Goal: Task Accomplishment & Management: Use online tool/utility

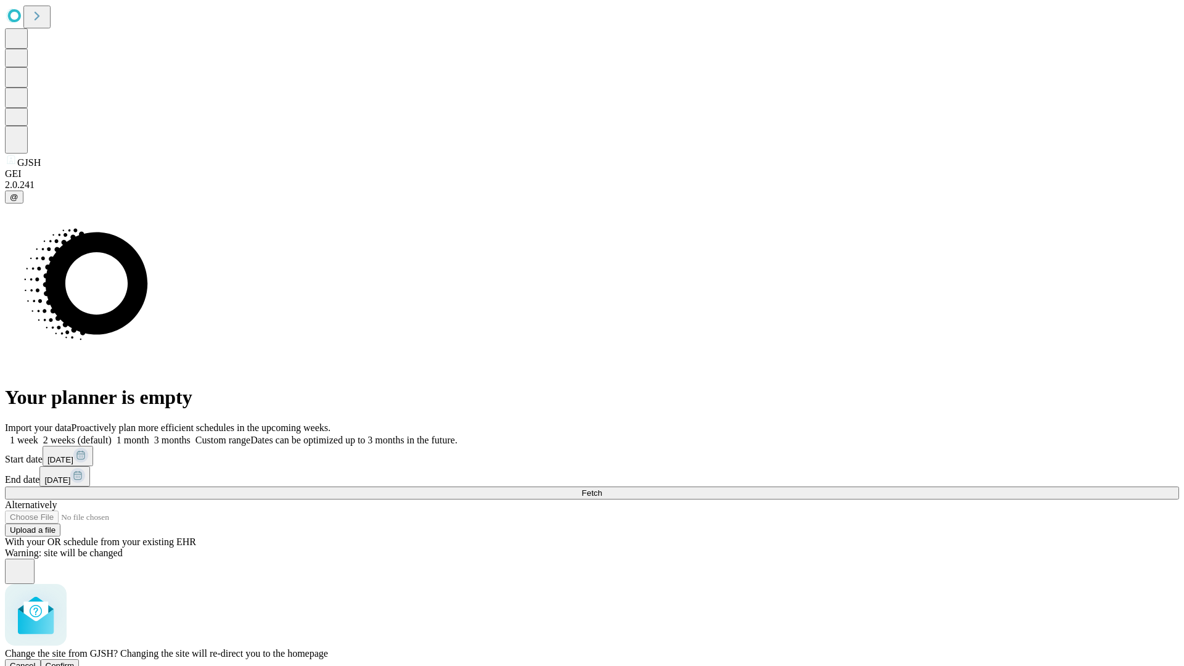
click at [75, 661] on span "Confirm" at bounding box center [60, 665] width 29 height 9
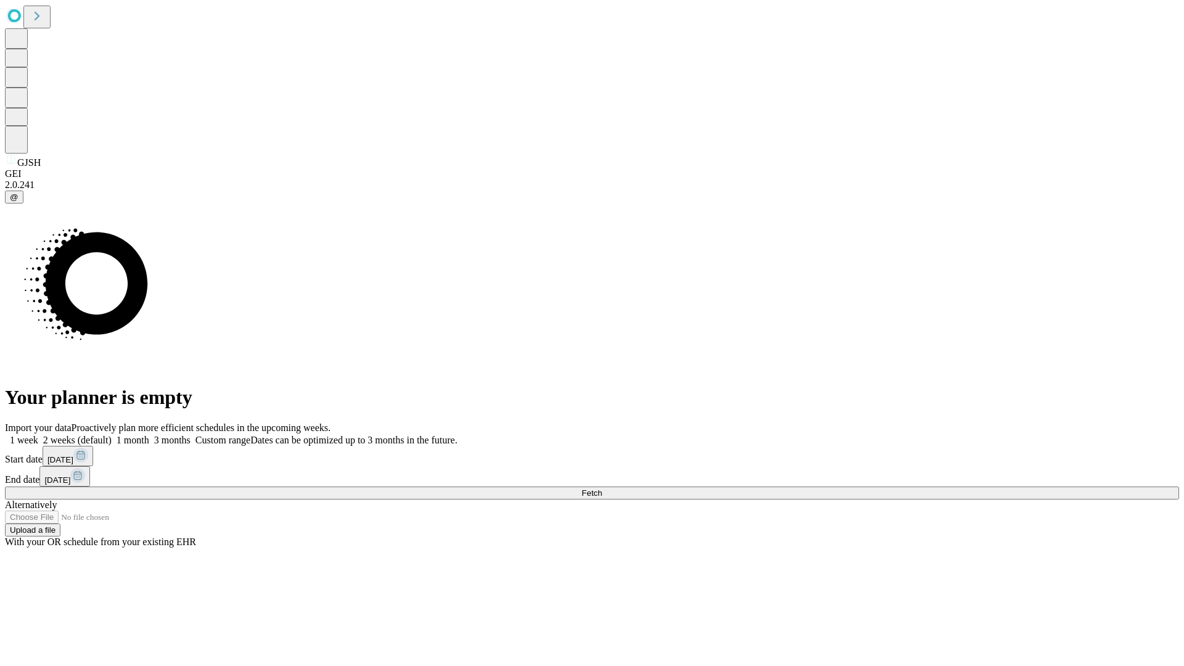
click at [112, 435] on label "2 weeks (default)" at bounding box center [74, 440] width 73 height 10
click at [602, 488] on span "Fetch" at bounding box center [591, 492] width 20 height 9
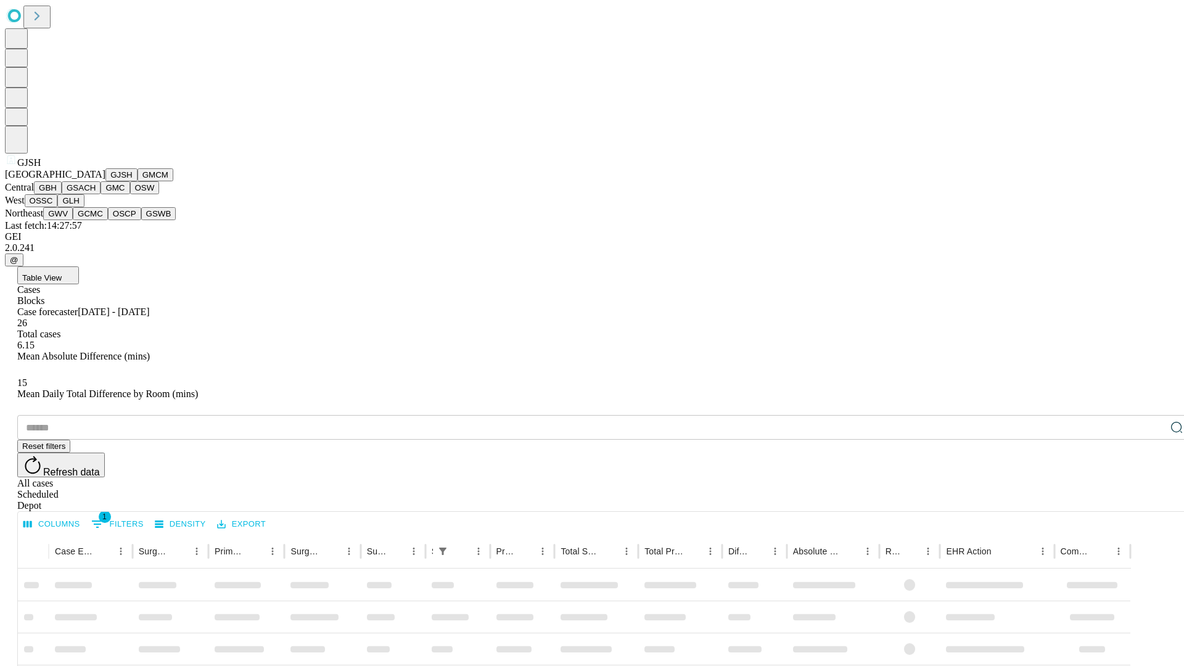
click at [137, 181] on button "GMCM" at bounding box center [155, 174] width 36 height 13
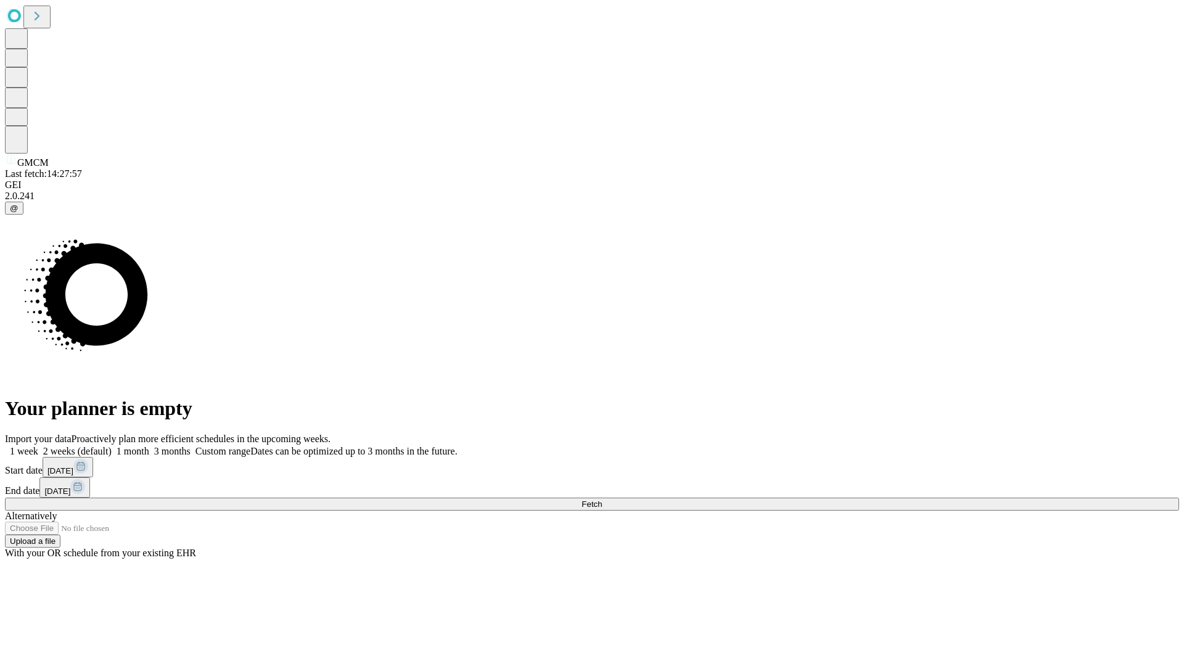
click at [112, 446] on label "2 weeks (default)" at bounding box center [74, 451] width 73 height 10
click at [602, 499] on span "Fetch" at bounding box center [591, 503] width 20 height 9
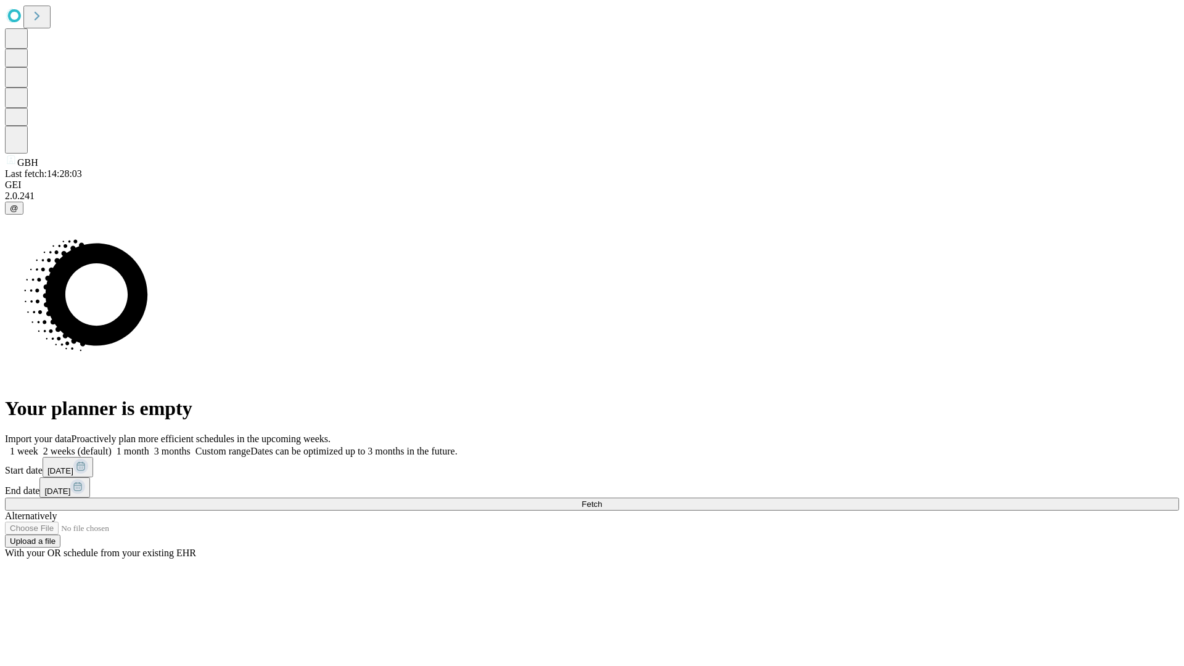
click at [112, 446] on label "2 weeks (default)" at bounding box center [74, 451] width 73 height 10
click at [602, 499] on span "Fetch" at bounding box center [591, 503] width 20 height 9
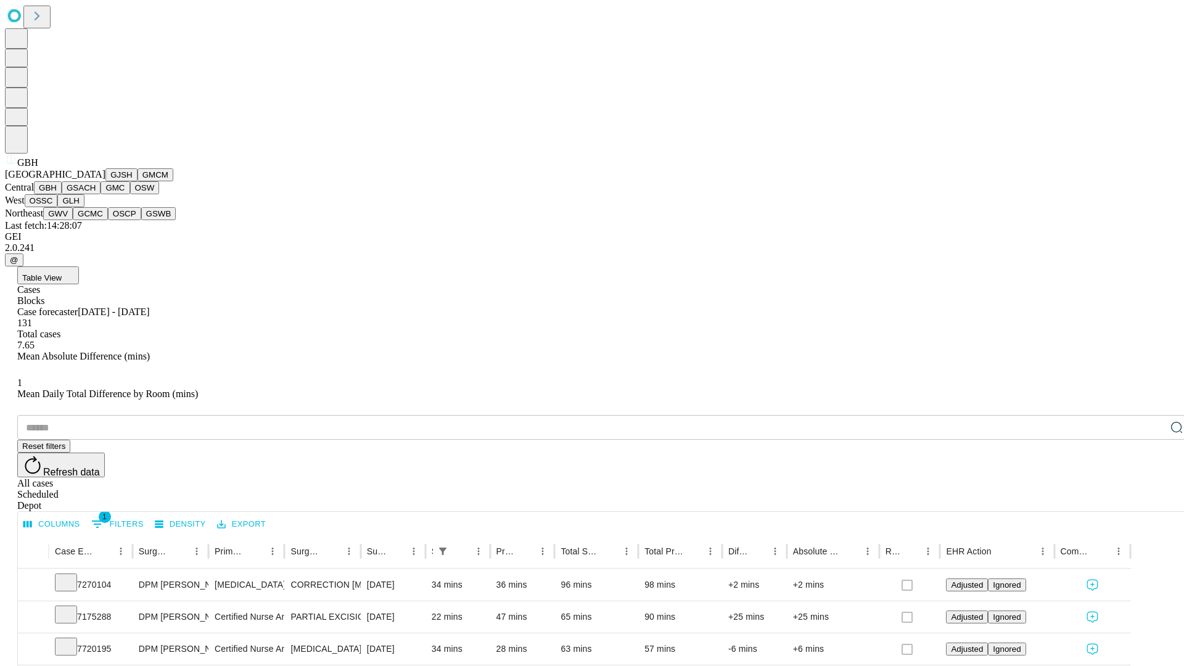
click at [96, 194] on button "GSACH" at bounding box center [81, 187] width 39 height 13
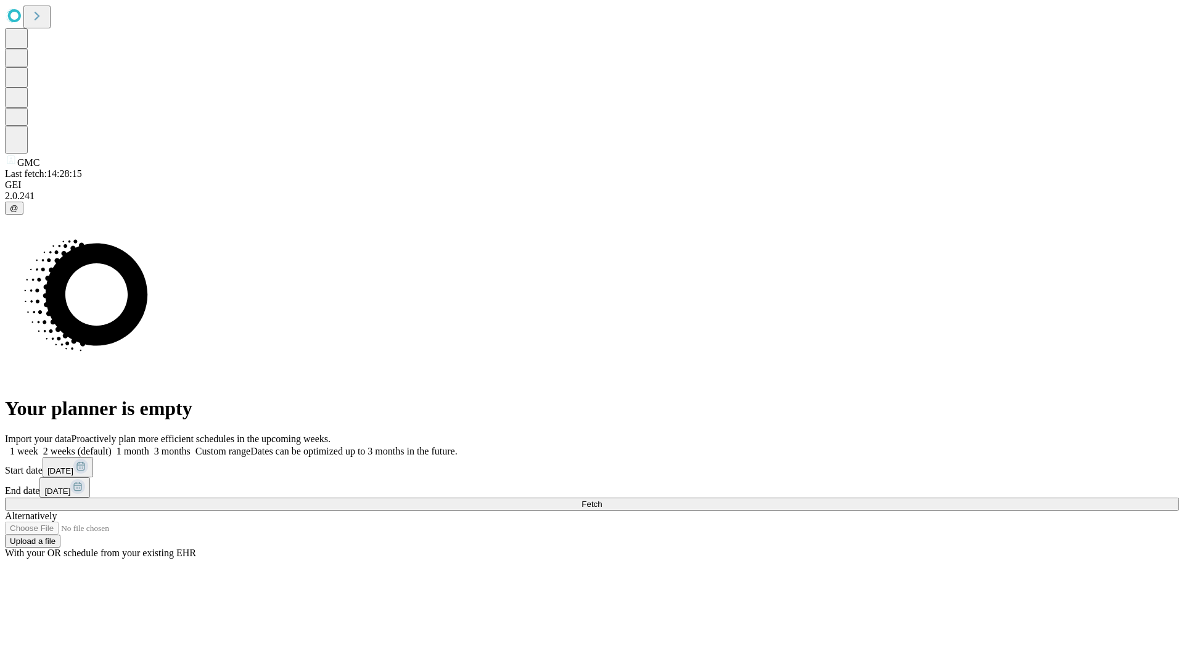
click at [112, 446] on label "2 weeks (default)" at bounding box center [74, 451] width 73 height 10
click at [602, 499] on span "Fetch" at bounding box center [591, 503] width 20 height 9
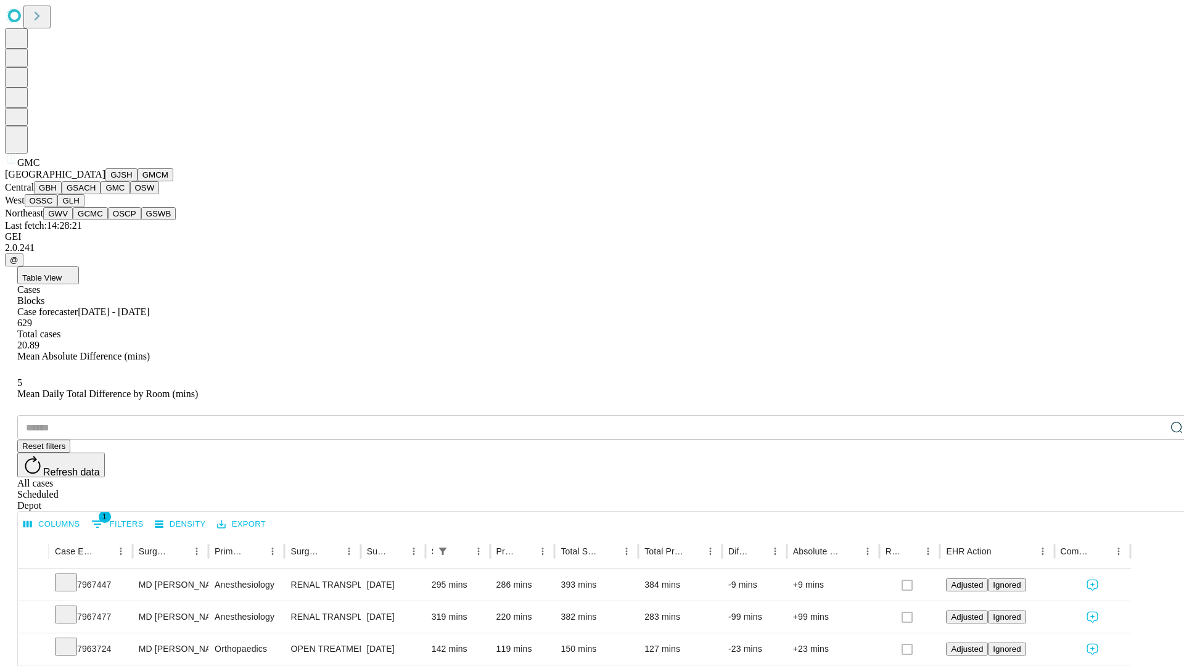
click at [130, 194] on button "OSW" at bounding box center [145, 187] width 30 height 13
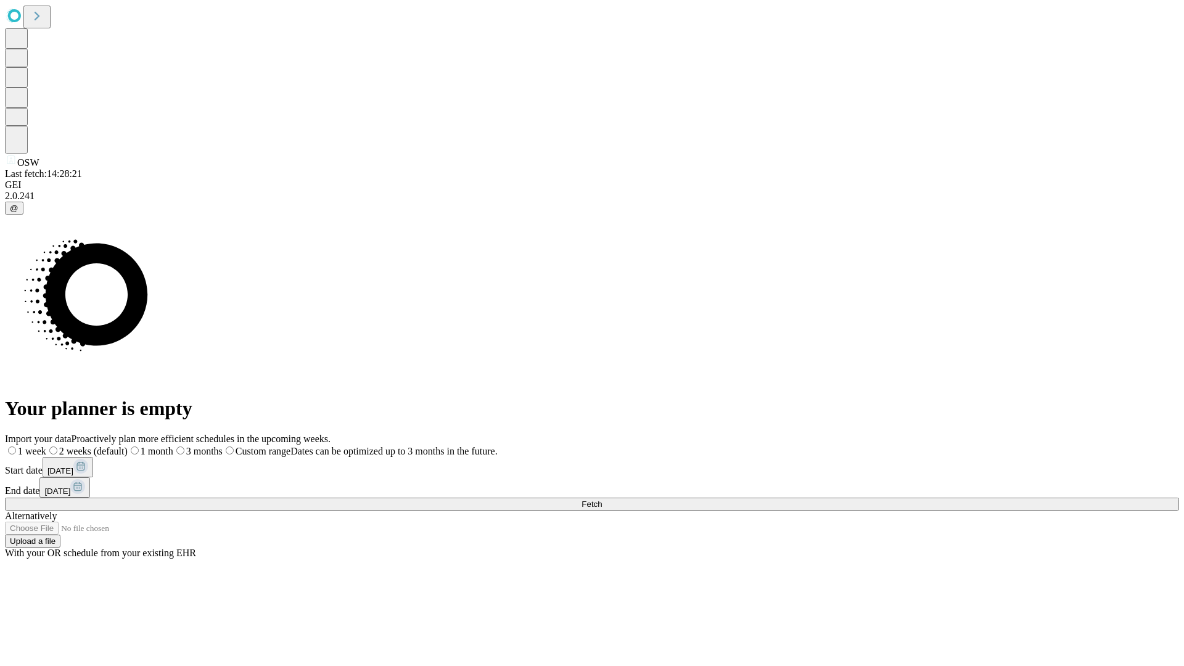
click at [128, 446] on label "2 weeks (default)" at bounding box center [86, 451] width 81 height 10
click at [602, 499] on span "Fetch" at bounding box center [591, 503] width 20 height 9
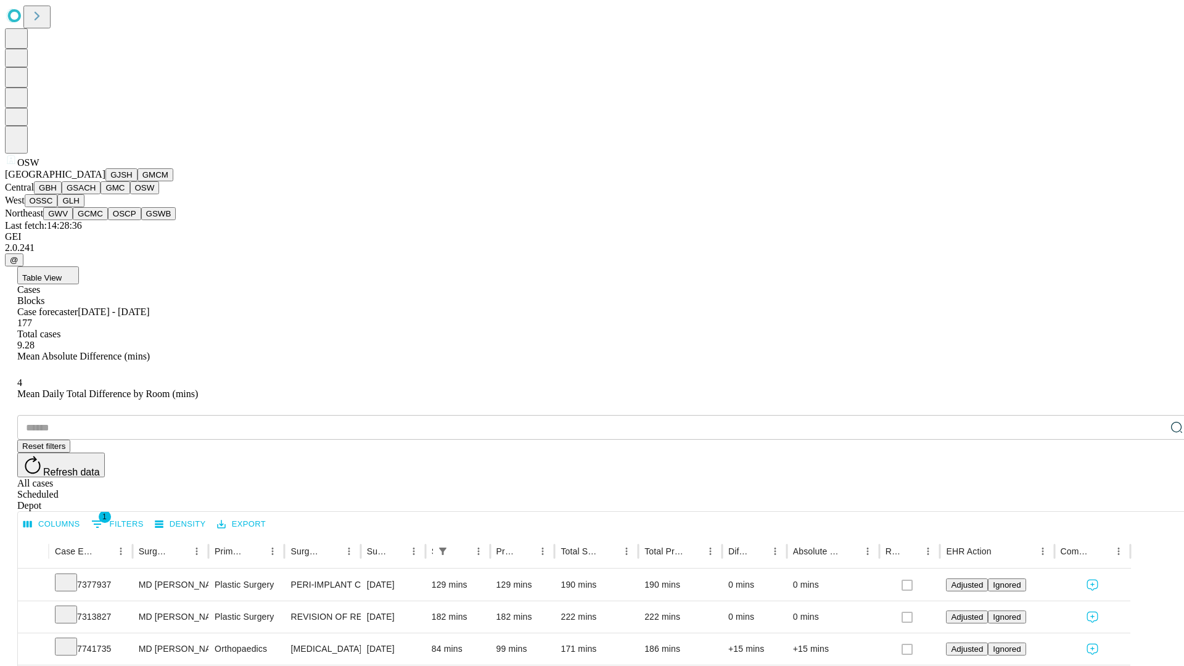
click at [58, 207] on button "OSSC" at bounding box center [41, 200] width 33 height 13
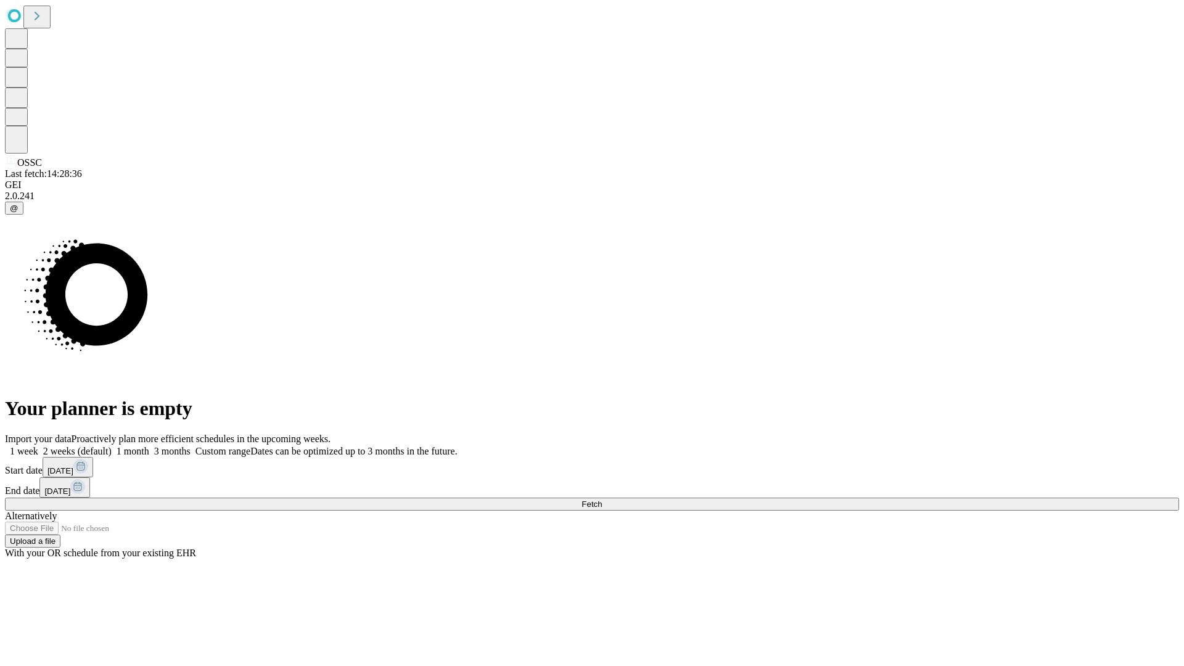
click at [112, 446] on label "2 weeks (default)" at bounding box center [74, 451] width 73 height 10
click at [602, 499] on span "Fetch" at bounding box center [591, 503] width 20 height 9
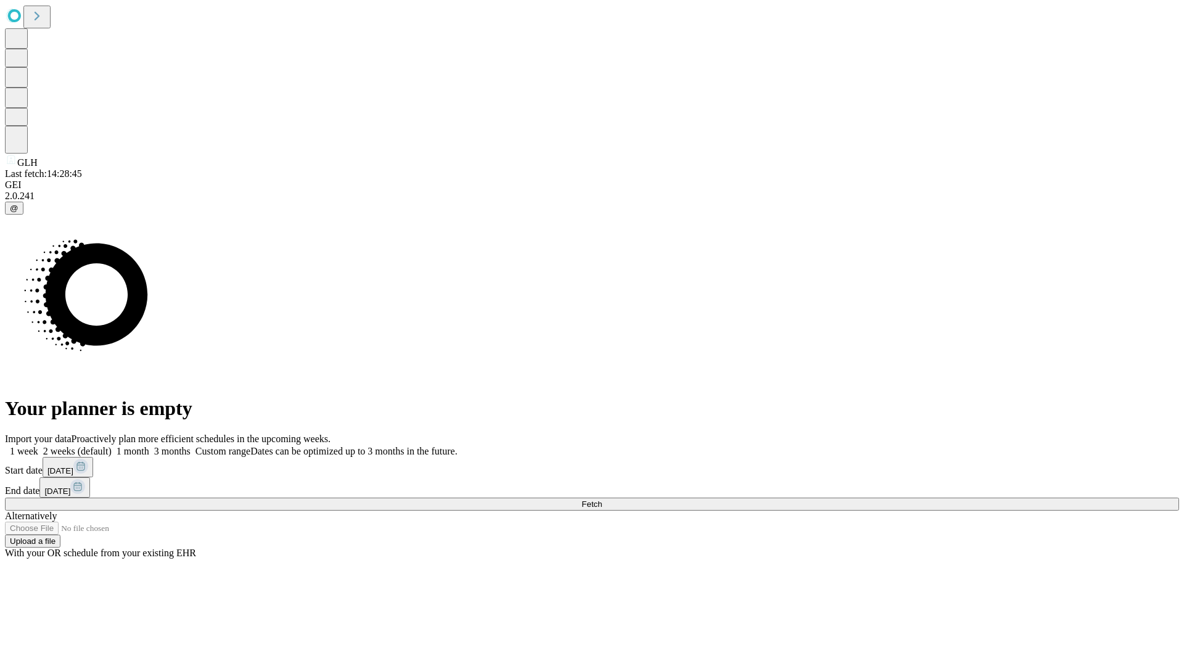
click at [112, 446] on label "2 weeks (default)" at bounding box center [74, 451] width 73 height 10
click at [602, 499] on span "Fetch" at bounding box center [591, 503] width 20 height 9
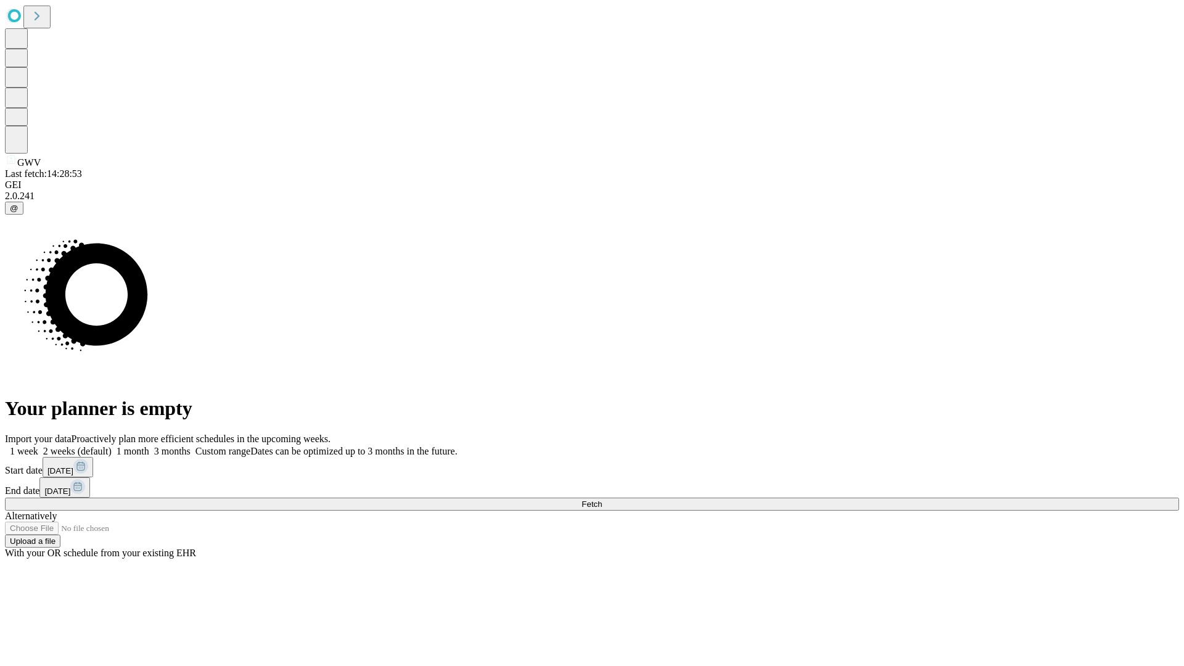
click at [112, 446] on label "2 weeks (default)" at bounding box center [74, 451] width 73 height 10
click at [602, 499] on span "Fetch" at bounding box center [591, 503] width 20 height 9
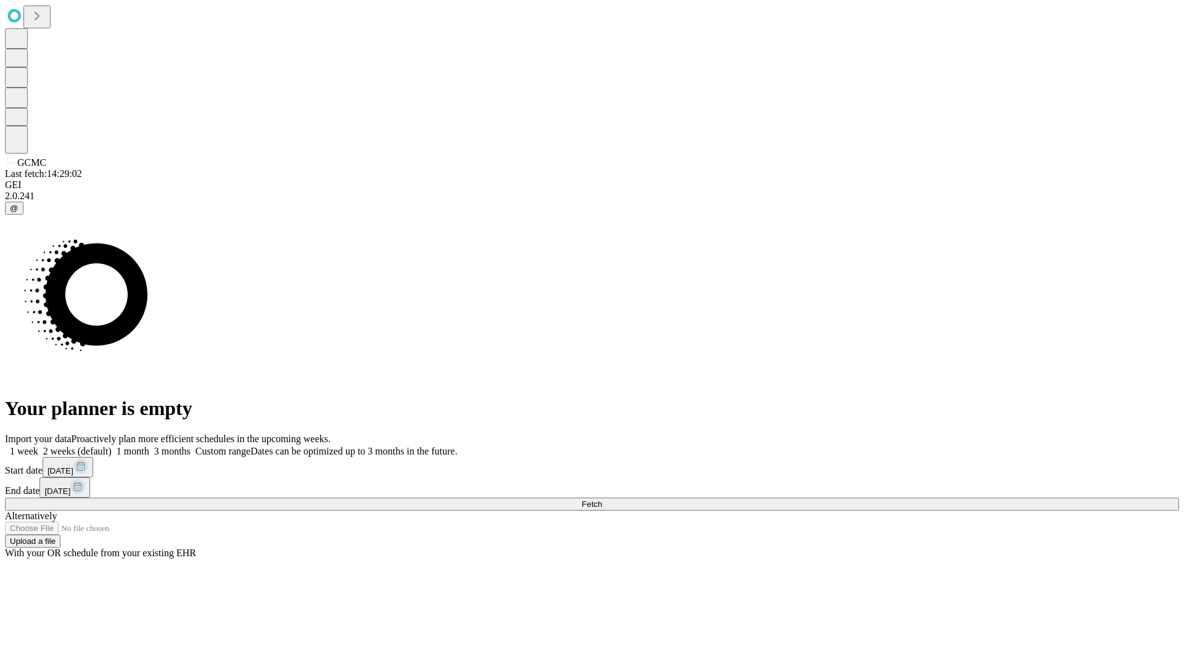
click at [112, 446] on label "2 weeks (default)" at bounding box center [74, 451] width 73 height 10
click at [602, 499] on span "Fetch" at bounding box center [591, 503] width 20 height 9
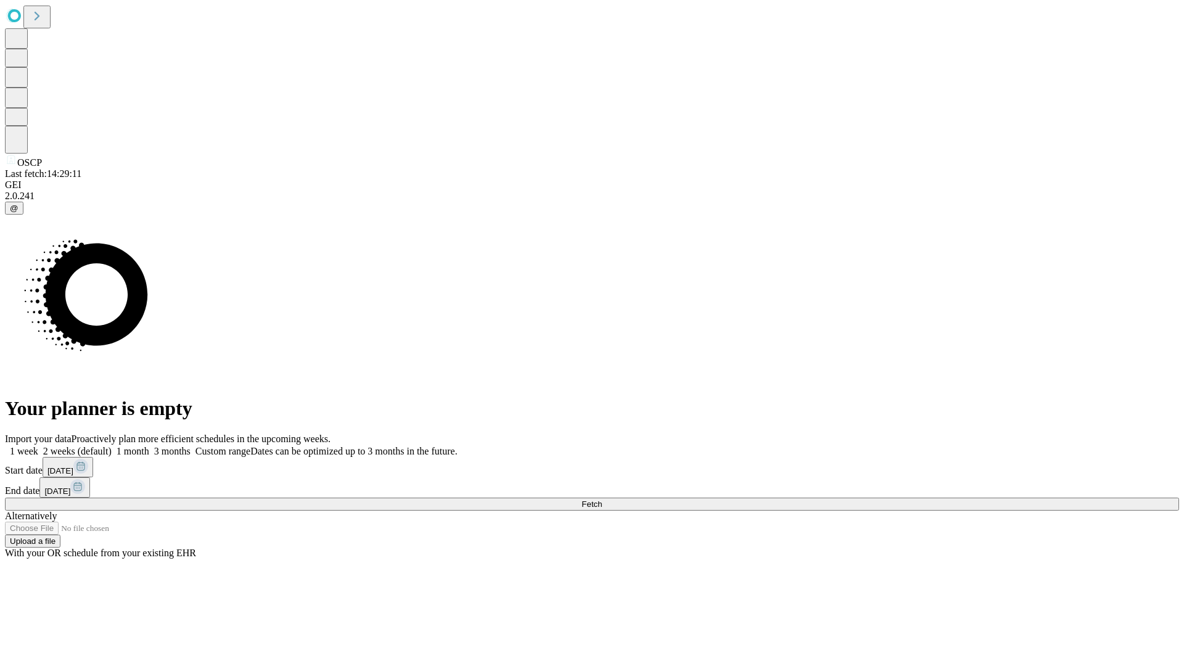
click at [112, 446] on label "2 weeks (default)" at bounding box center [74, 451] width 73 height 10
click at [602, 499] on span "Fetch" at bounding box center [591, 503] width 20 height 9
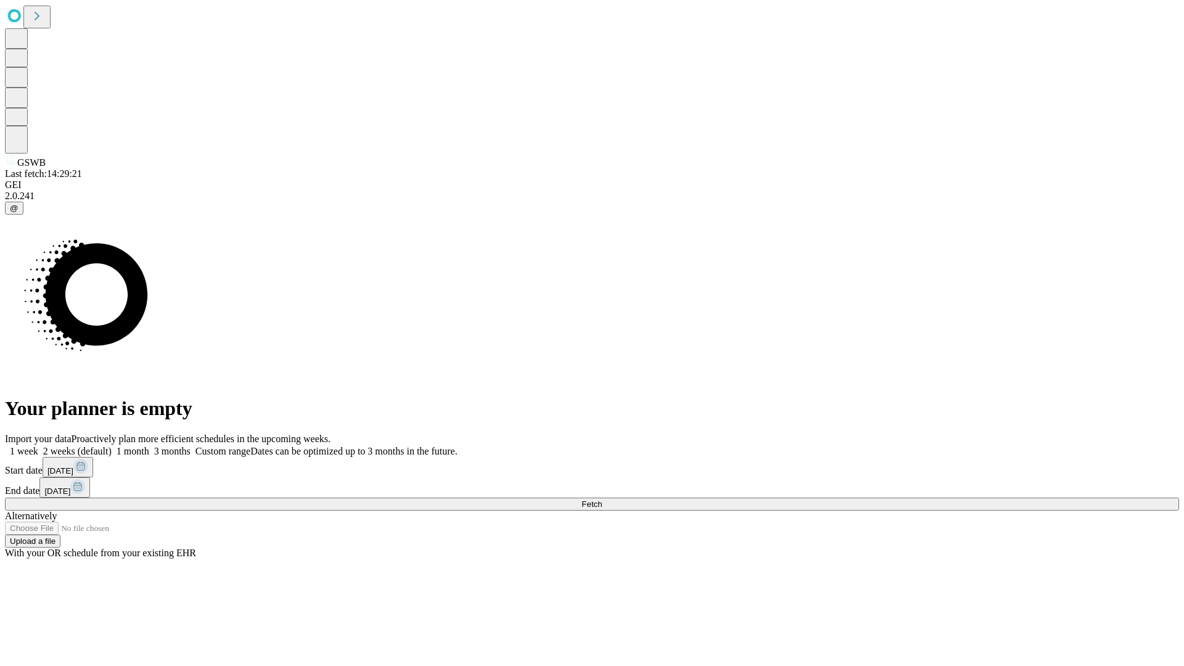
click at [112, 446] on label "2 weeks (default)" at bounding box center [74, 451] width 73 height 10
click at [602, 499] on span "Fetch" at bounding box center [591, 503] width 20 height 9
